Goal: Task Accomplishment & Management: Use online tool/utility

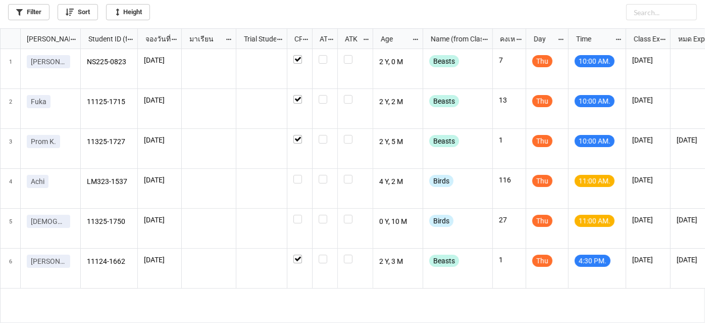
scroll to position [5, 5]
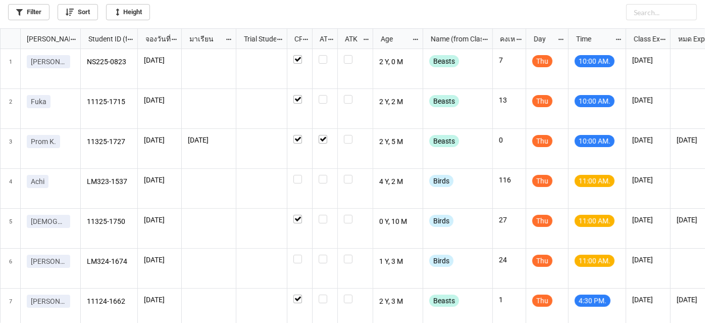
scroll to position [5, 5]
click at [303, 176] on div "grid" at bounding box center [300, 179] width 13 height 9
click at [306, 253] on div "grid" at bounding box center [299, 269] width 25 height 40
click at [304, 258] on div "grid" at bounding box center [300, 259] width 13 height 9
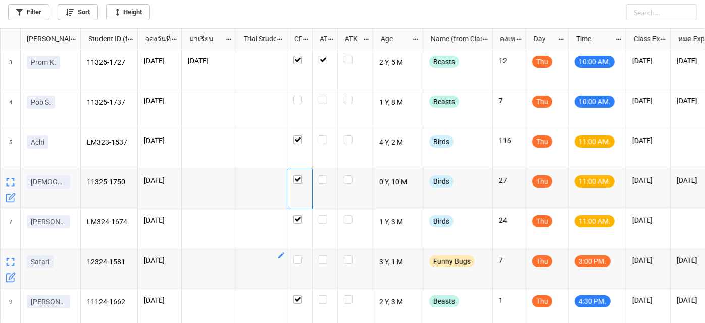
scroll to position [95, 0]
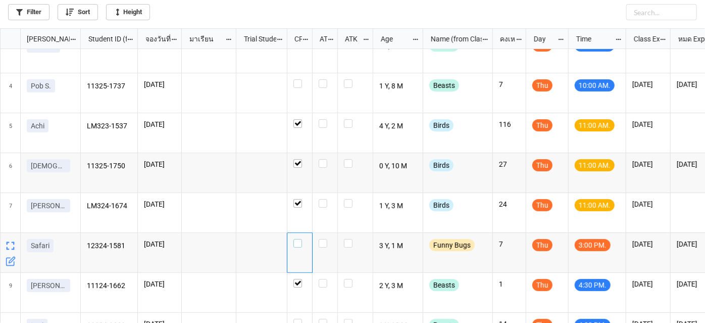
click at [300, 239] on label "grid" at bounding box center [300, 239] width 13 height 0
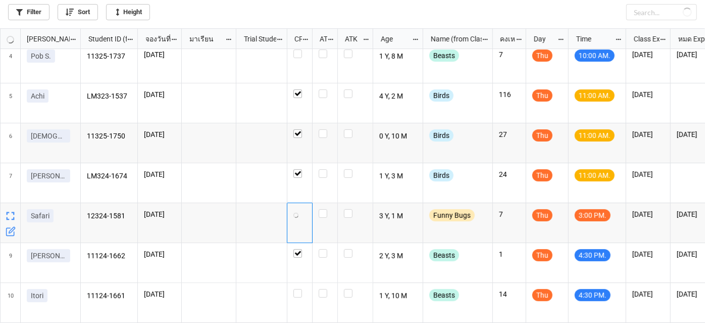
scroll to position [141, 0]
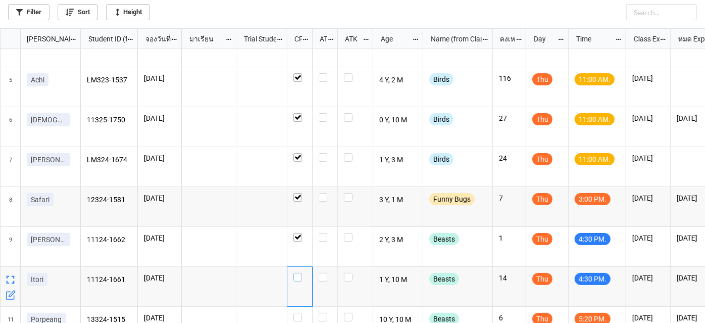
click at [301, 273] on label "grid" at bounding box center [300, 273] width 13 height 0
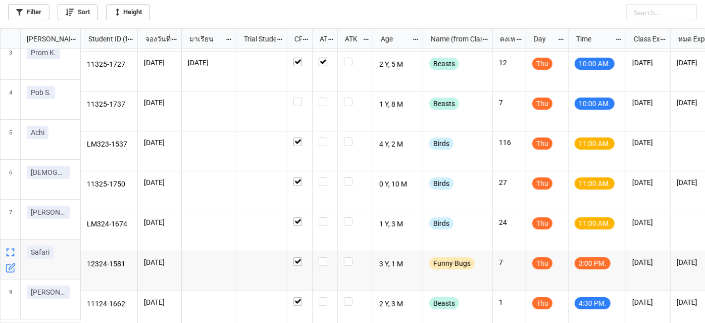
scroll to position [77, 0]
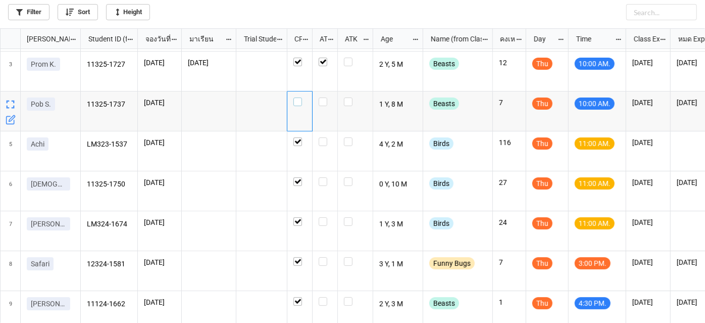
click at [302, 98] on label "grid" at bounding box center [300, 98] width 13 height 0
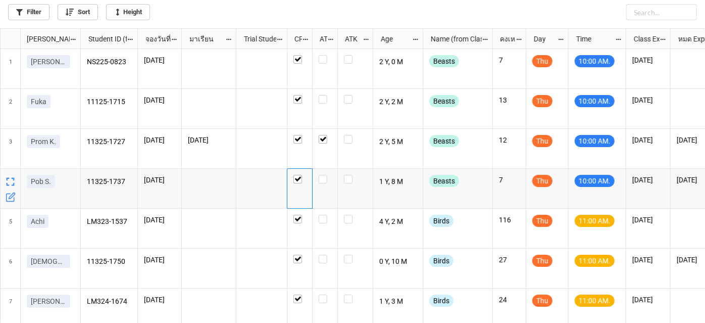
scroll to position [0, 0]
click at [298, 95] on label "grid" at bounding box center [300, 95] width 13 height 0
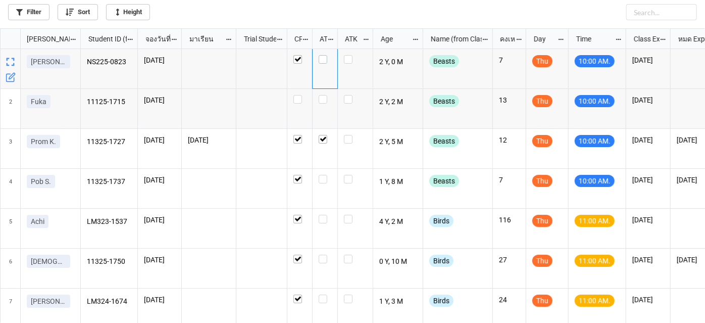
click at [324, 55] on label "grid" at bounding box center [325, 55] width 13 height 0
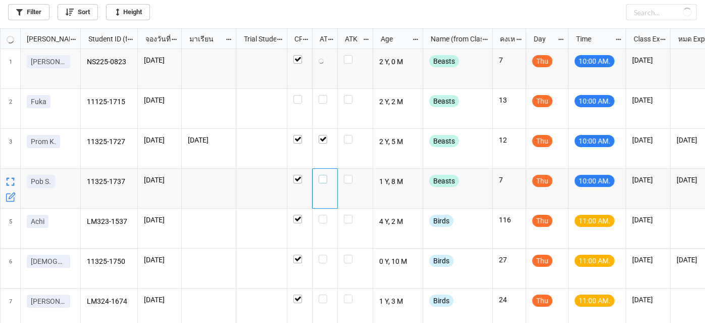
click at [323, 175] on label "grid" at bounding box center [325, 175] width 13 height 0
checkbox input "true"
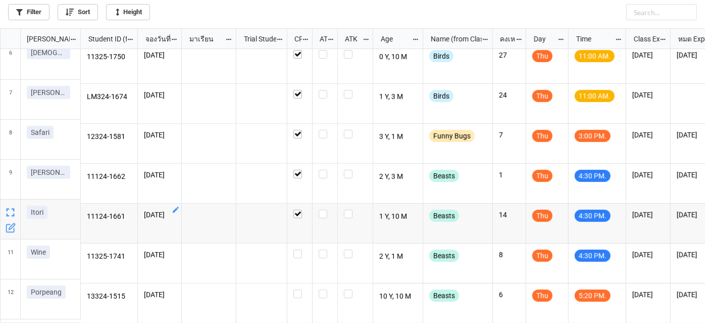
scroll to position [209, 0]
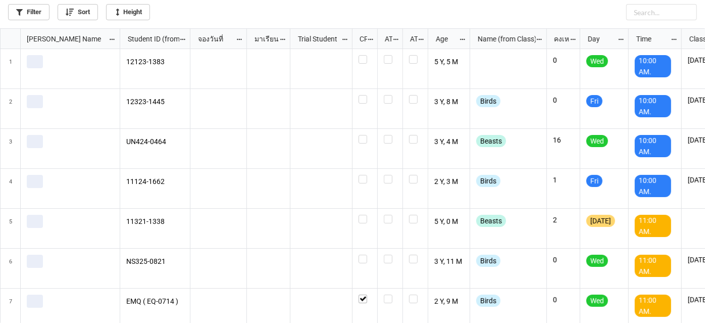
scroll to position [289, 700]
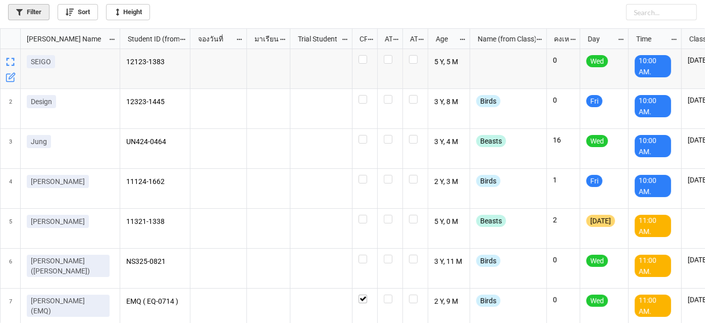
click at [29, 14] on link "Filter" at bounding box center [28, 12] width 41 height 16
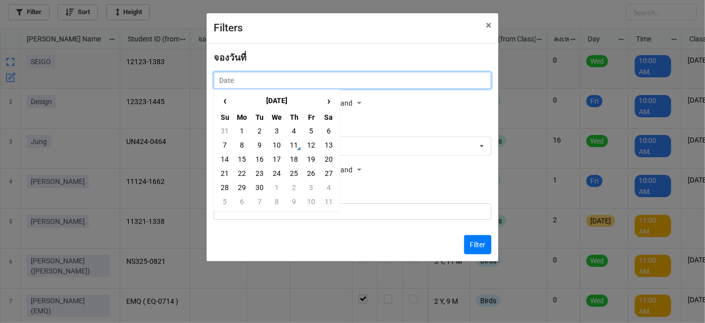
click at [344, 86] on input "text" at bounding box center [353, 80] width 278 height 17
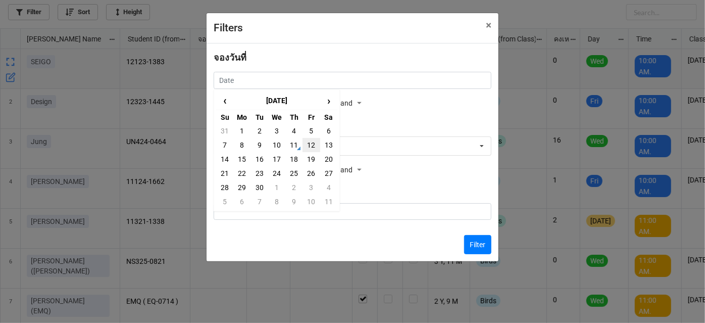
click at [312, 150] on td "12" at bounding box center [311, 145] width 17 height 14
type input "12/9/2025"
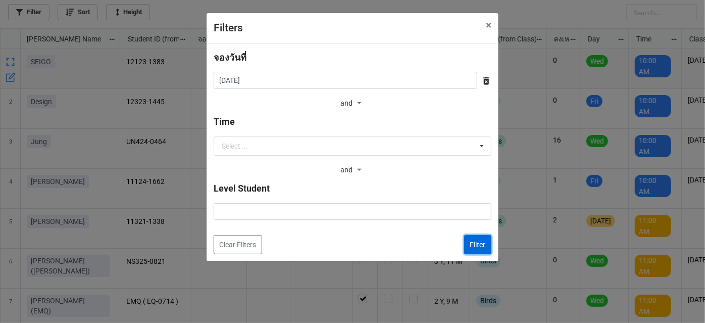
click at [488, 242] on button "Filter" at bounding box center [477, 244] width 27 height 19
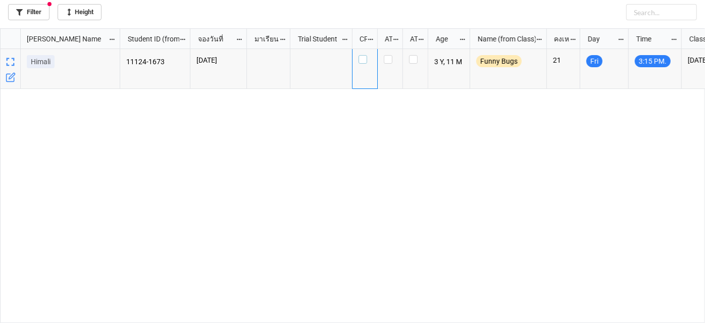
click at [363, 55] on label "grid" at bounding box center [365, 55] width 13 height 0
click at [33, 16] on link "Filter" at bounding box center [28, 12] width 41 height 16
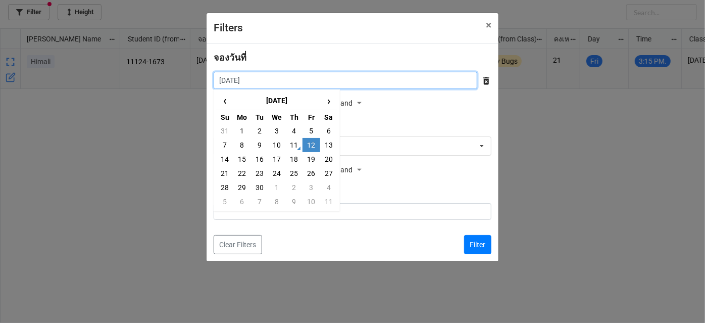
click at [334, 86] on input "12/9/2025" at bounding box center [346, 80] width 264 height 17
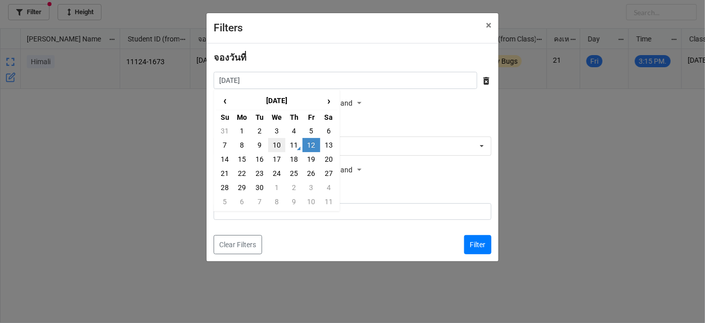
click at [279, 148] on td "10" at bounding box center [276, 145] width 17 height 14
type input "10/9/2025"
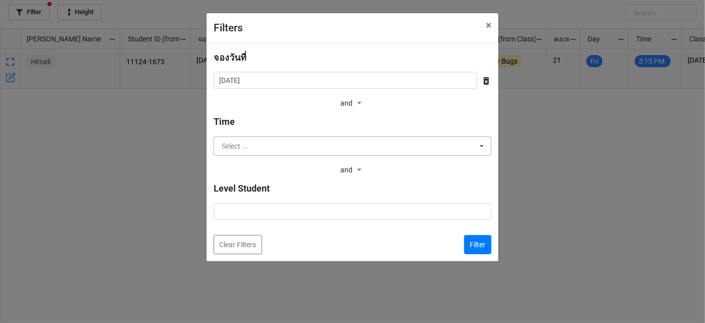
click at [463, 147] on input "text" at bounding box center [353, 146] width 277 height 18
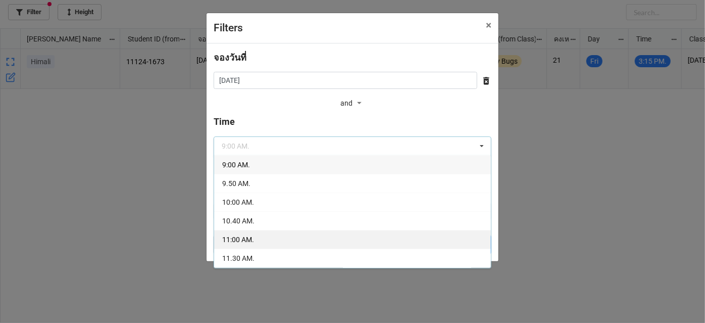
click at [354, 239] on div "11:00 AM." at bounding box center [352, 239] width 277 height 19
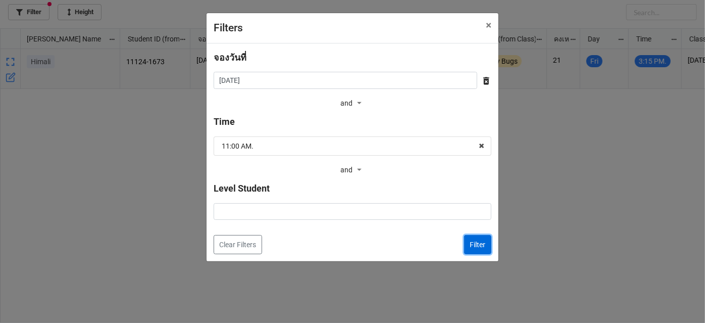
click at [477, 246] on button "Filter" at bounding box center [477, 244] width 27 height 19
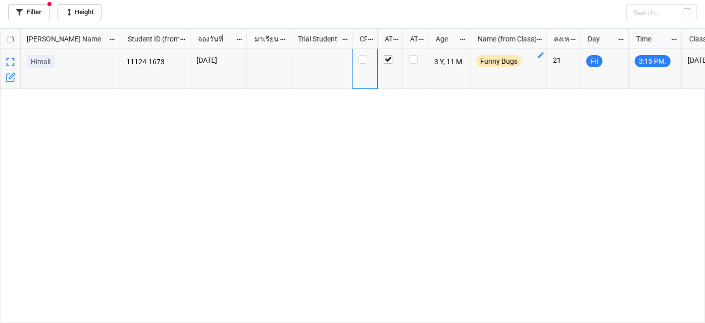
checkbox input "true"
checkbox input "false"
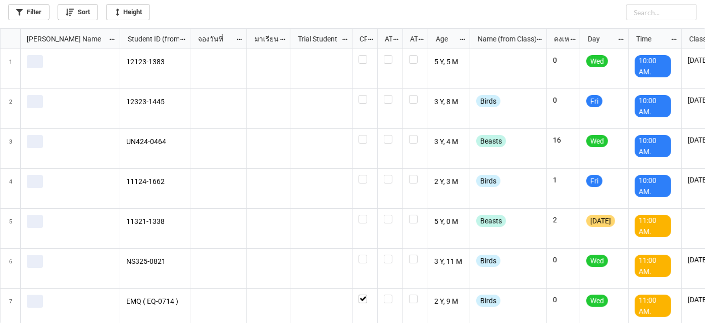
scroll to position [289, 700]
click at [33, 17] on link "Filter" at bounding box center [28, 12] width 41 height 16
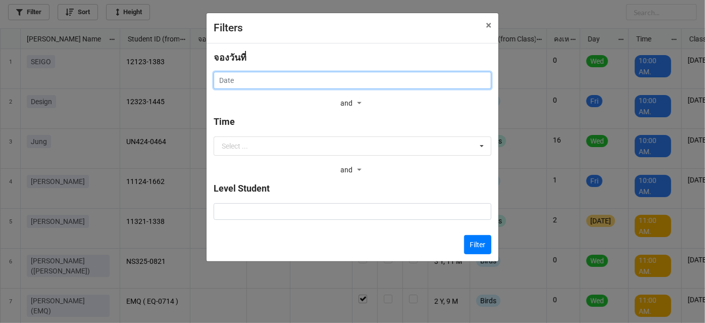
click at [306, 85] on input "text" at bounding box center [353, 80] width 278 height 17
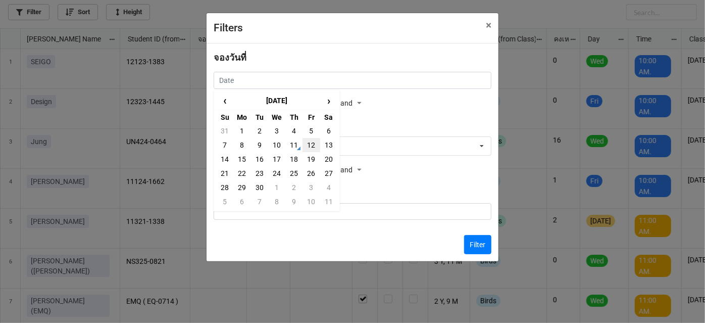
click at [307, 149] on td "12" at bounding box center [311, 145] width 17 height 14
type input "12/9/2025"
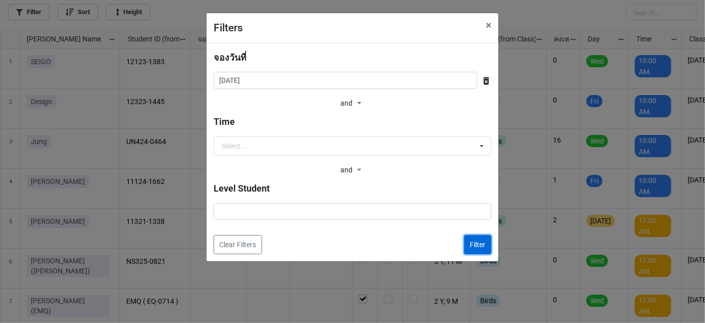
click at [485, 241] on button "Filter" at bounding box center [477, 244] width 27 height 19
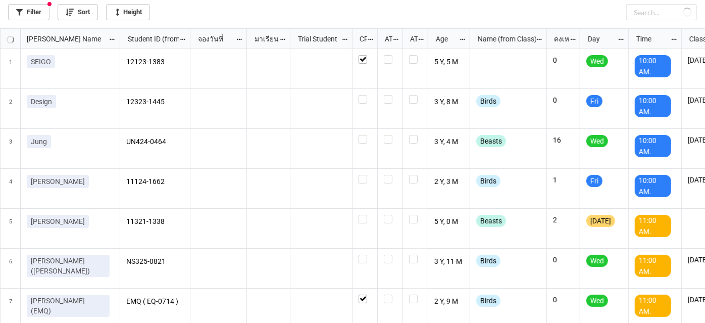
checkbox input "true"
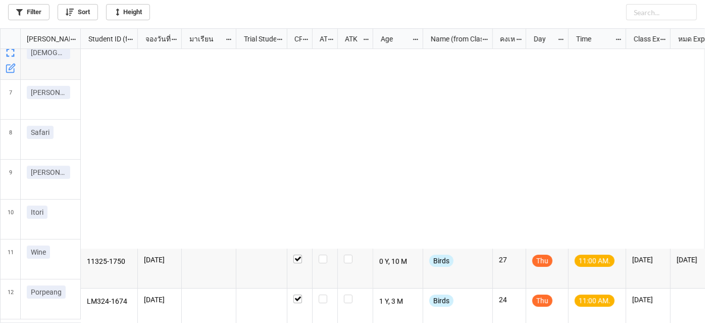
scroll to position [289, 700]
